Goal: Information Seeking & Learning: Learn about a topic

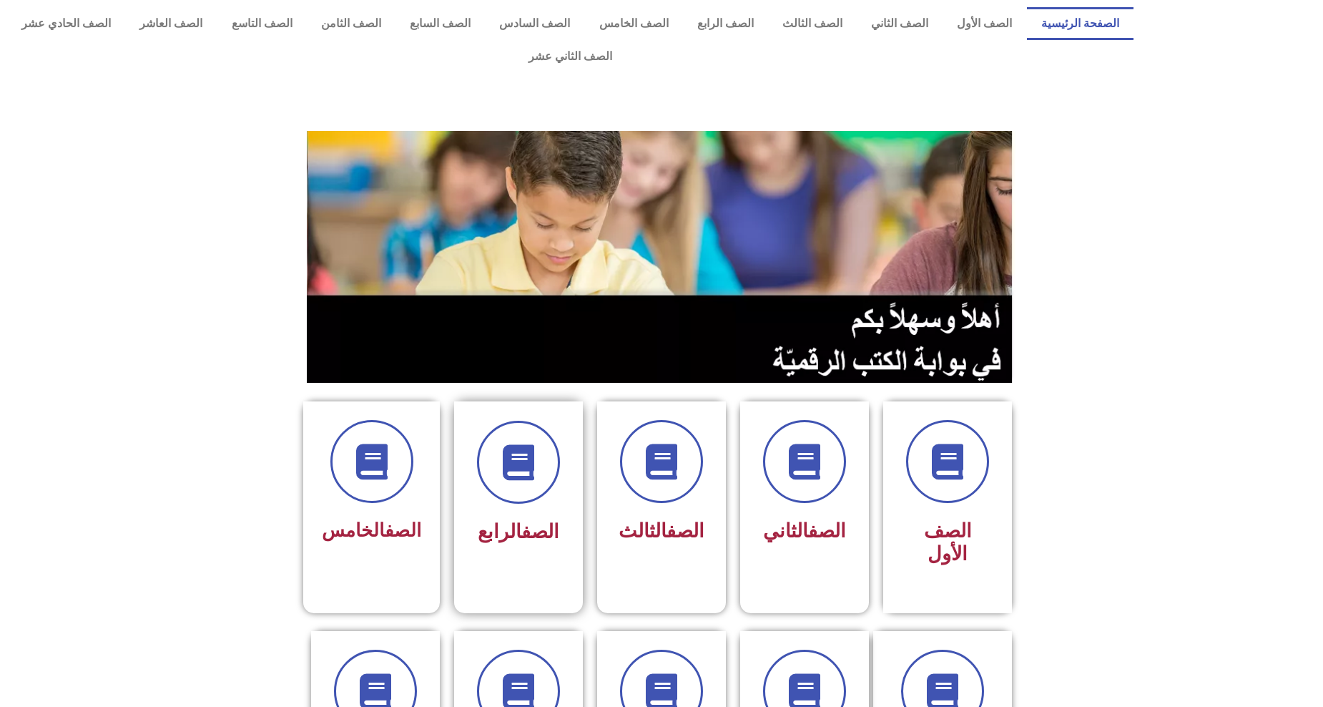
click at [548, 465] on div at bounding box center [518, 462] width 90 height 83
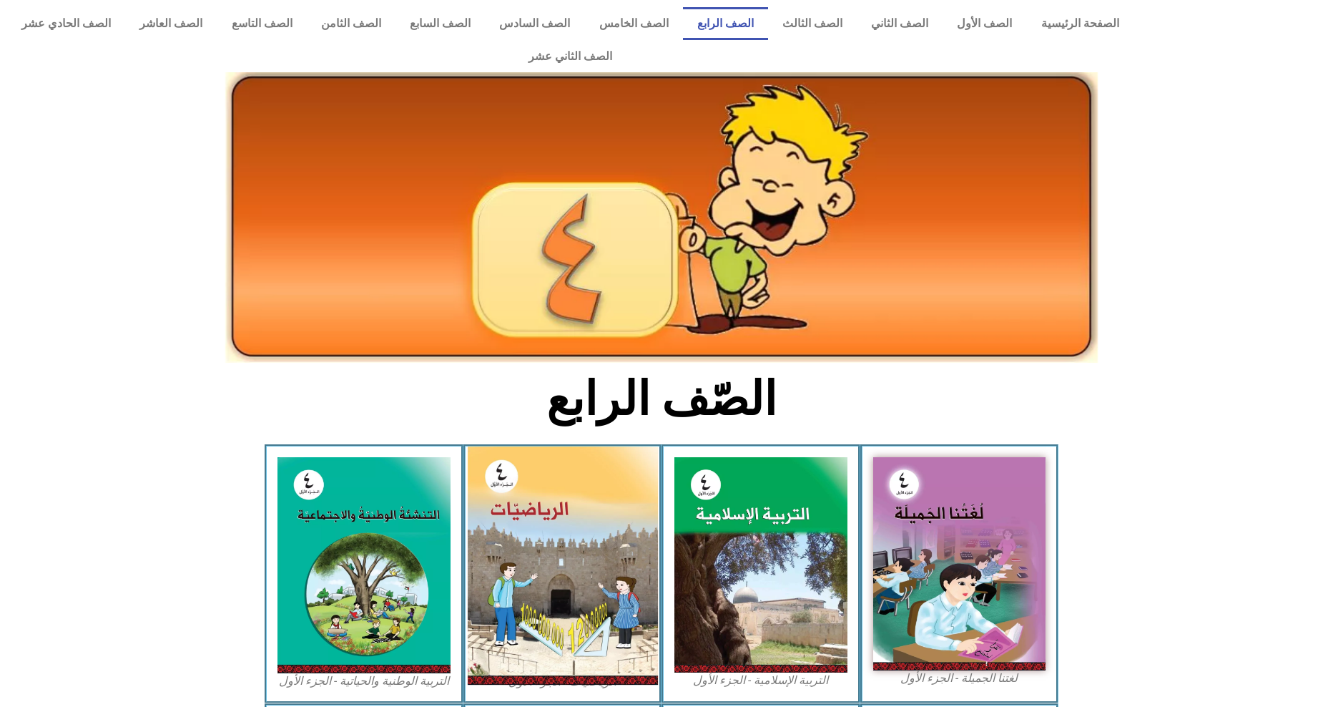
click at [564, 481] on img at bounding box center [562, 565] width 190 height 238
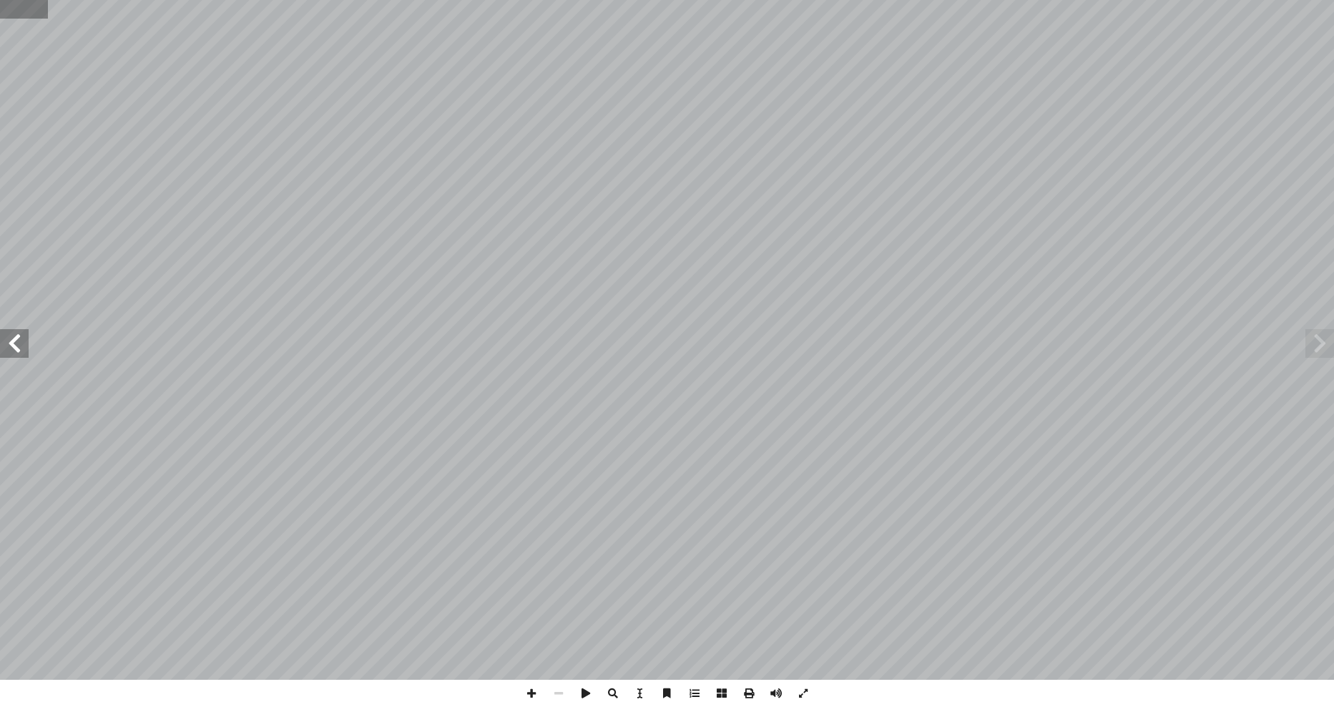
click at [29, 12] on input "text" at bounding box center [24, 9] width 48 height 19
type input "**"
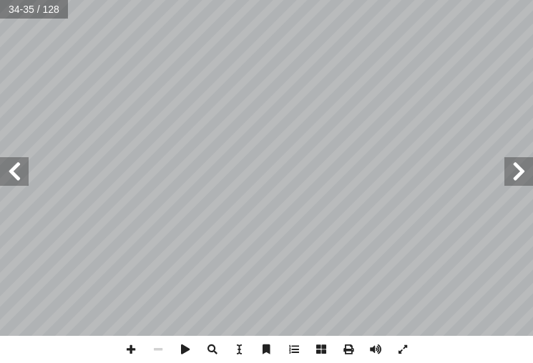
click at [22, 182] on span at bounding box center [14, 171] width 29 height 29
click at [17, 175] on span at bounding box center [14, 171] width 29 height 29
click at [131, 347] on span at bounding box center [130, 349] width 27 height 27
click at [18, 164] on span at bounding box center [14, 171] width 29 height 29
click at [127, 352] on span at bounding box center [130, 349] width 27 height 27
